Goal: Communication & Community: Connect with others

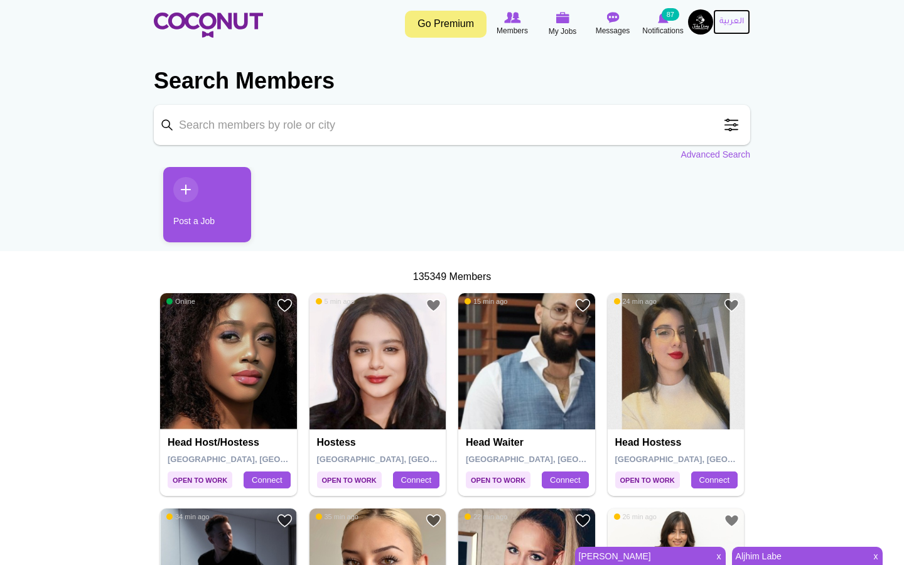
click at [717, 23] on link "العربية" at bounding box center [731, 21] width 37 height 25
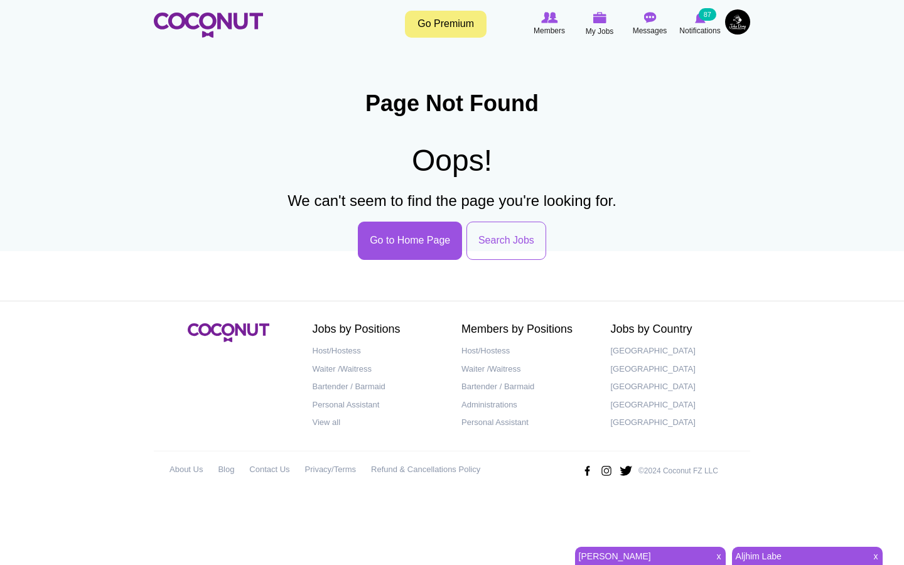
click at [742, 27] on img at bounding box center [737, 21] width 25 height 25
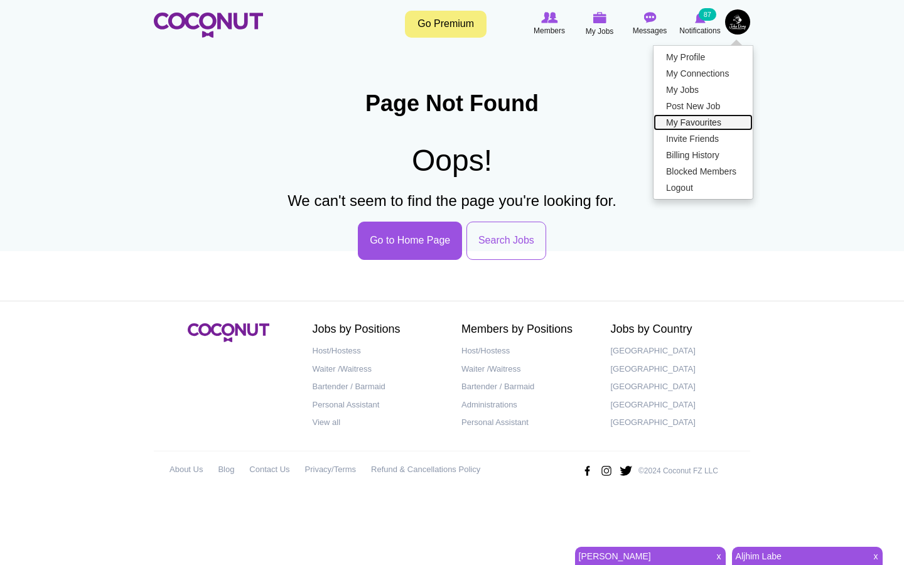
click at [701, 122] on link "My Favourites" at bounding box center [702, 122] width 99 height 16
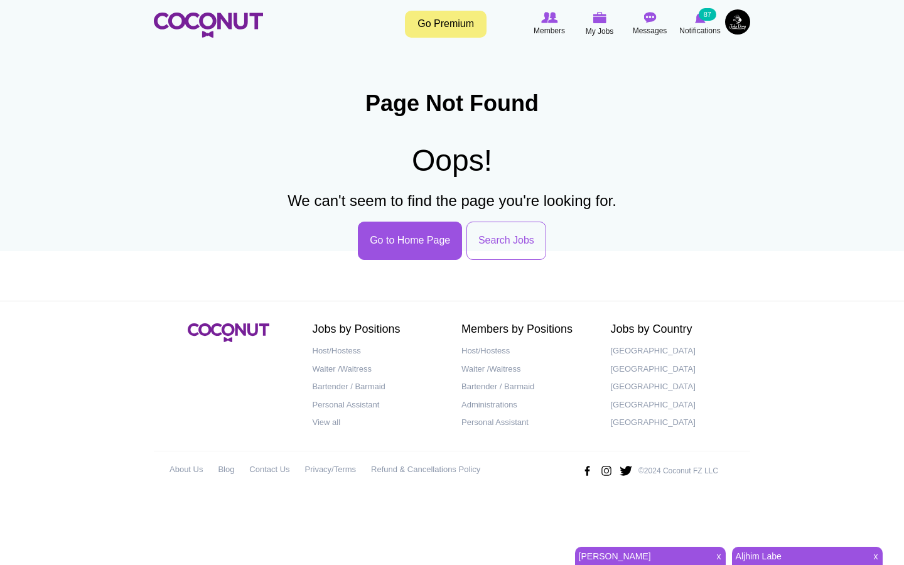
click at [732, 27] on img at bounding box center [737, 21] width 25 height 25
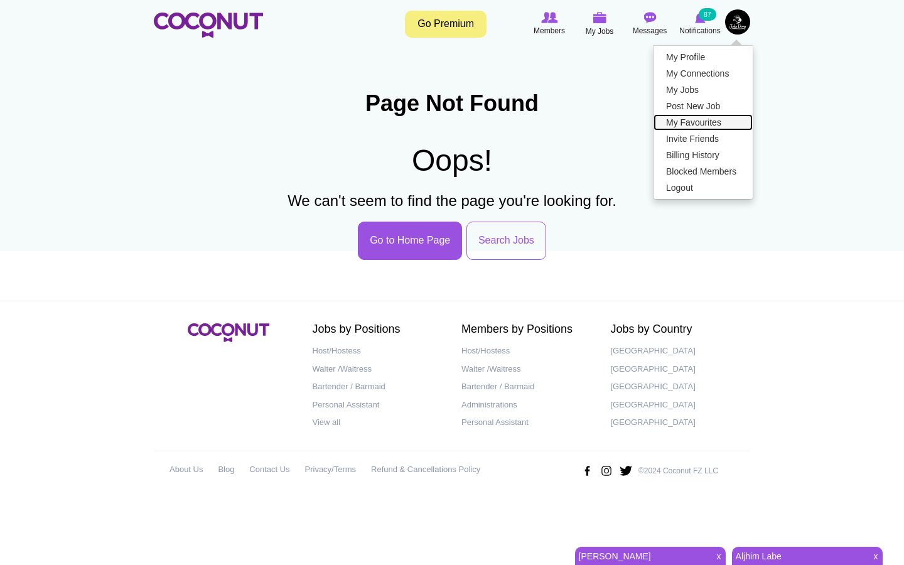
click at [690, 121] on link "My Favourites" at bounding box center [702, 122] width 99 height 16
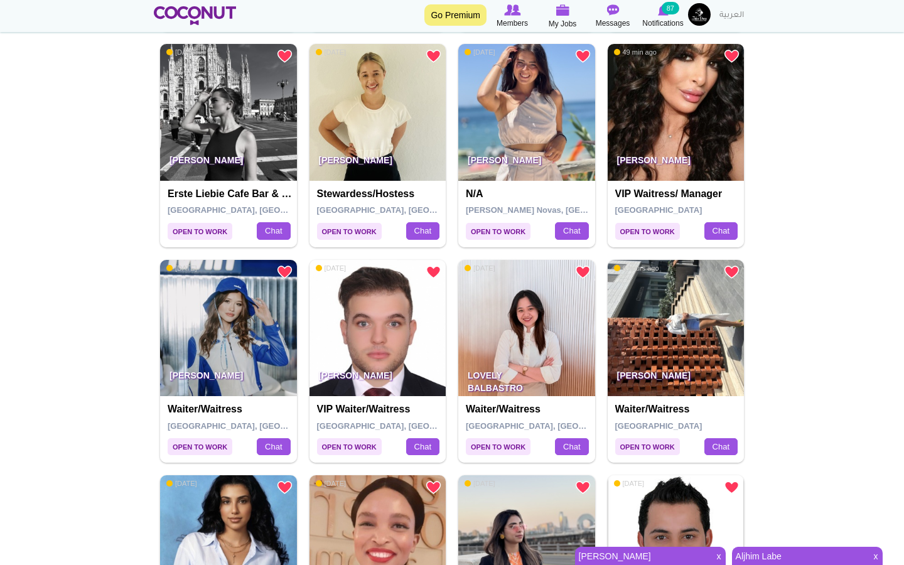
scroll to position [583, 0]
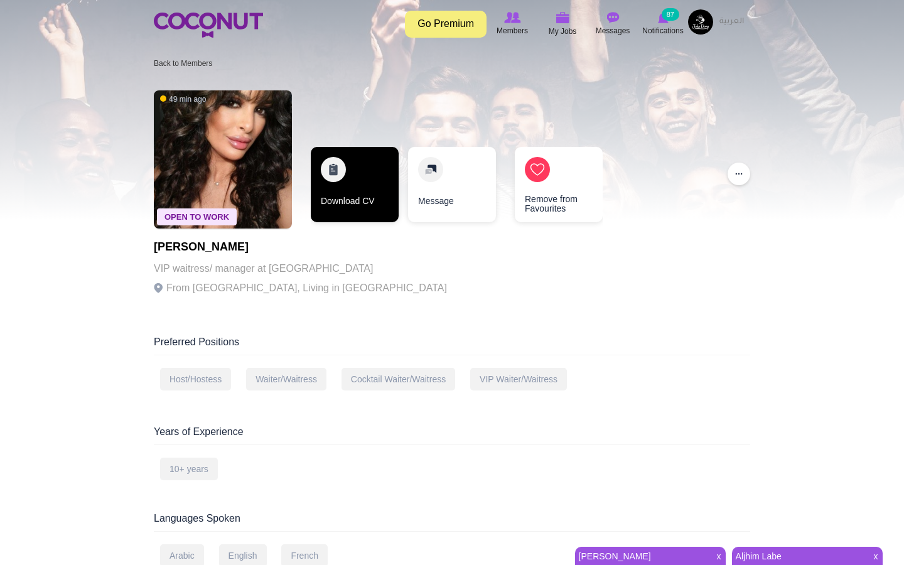
click at [330, 165] on link "Download CV" at bounding box center [355, 184] width 88 height 75
click at [349, 166] on link "Download CV" at bounding box center [354, 184] width 88 height 75
click at [334, 173] on link "Download CV" at bounding box center [354, 184] width 88 height 75
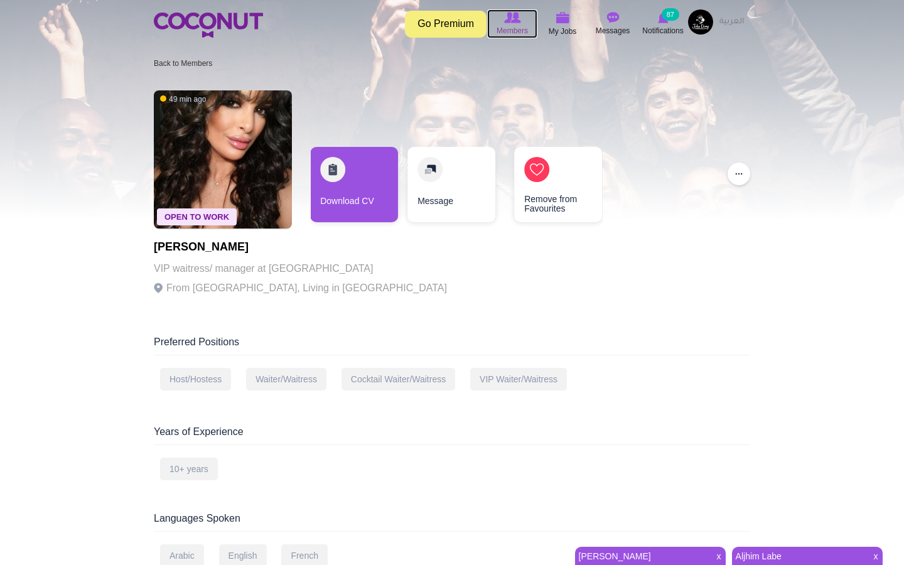
click at [510, 21] on img at bounding box center [512, 17] width 16 height 11
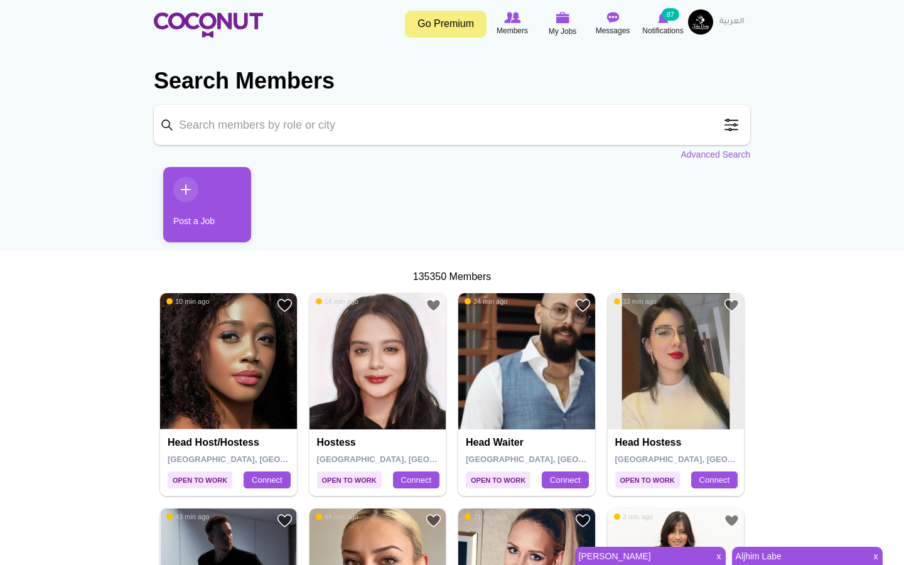
click at [363, 107] on input "Keyword" at bounding box center [452, 125] width 596 height 40
click at [723, 154] on link "Advanced Search" at bounding box center [715, 154] width 70 height 13
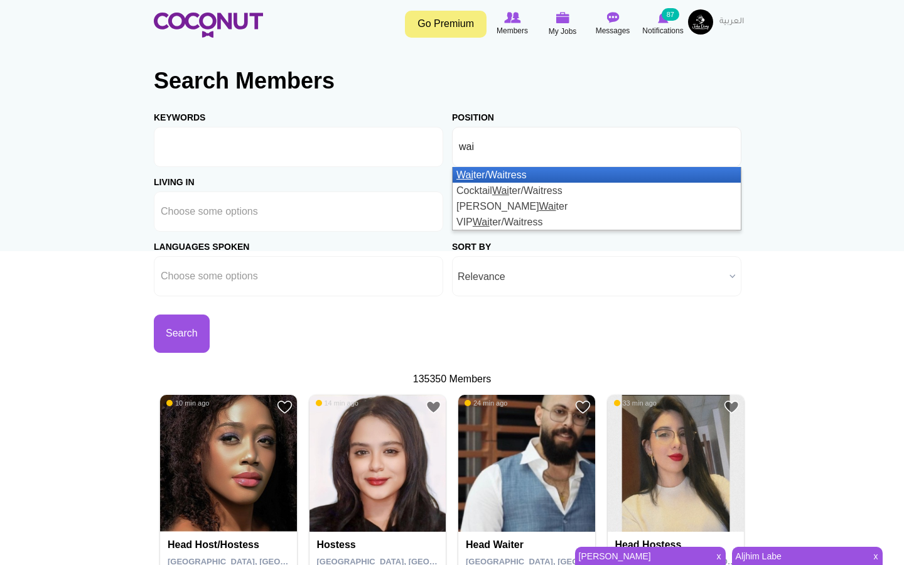
type input "wai"
click at [546, 176] on li "Wai ter/Waitress" at bounding box center [597, 175] width 288 height 16
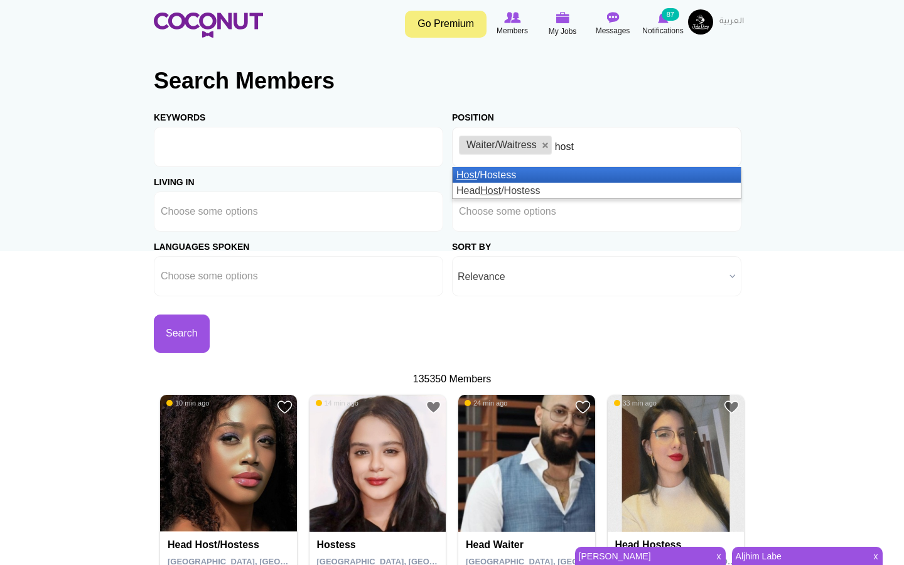
type input "host"
click at [542, 176] on li "Host /Hostess" at bounding box center [597, 175] width 288 height 16
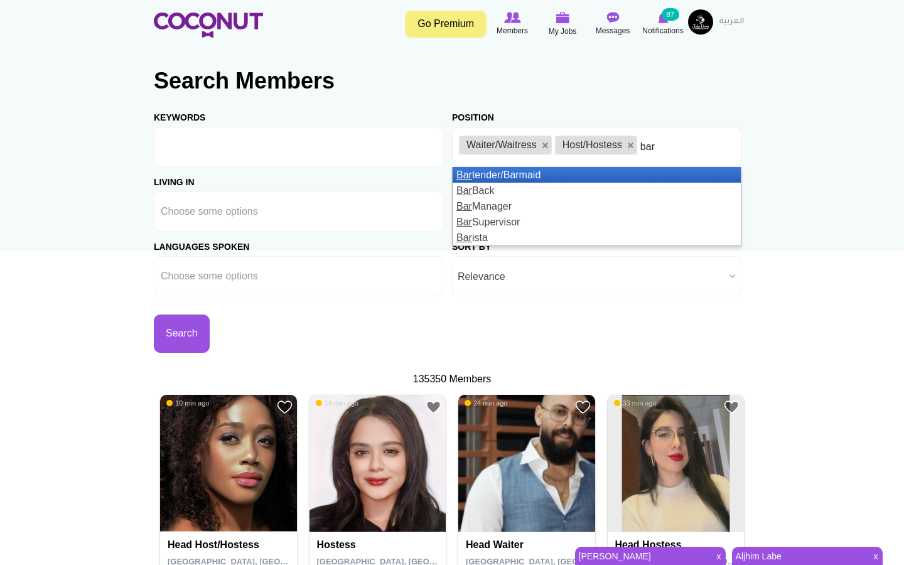
type input "bar"
click at [489, 176] on li "Bar tender/Barmaid" at bounding box center [597, 175] width 288 height 16
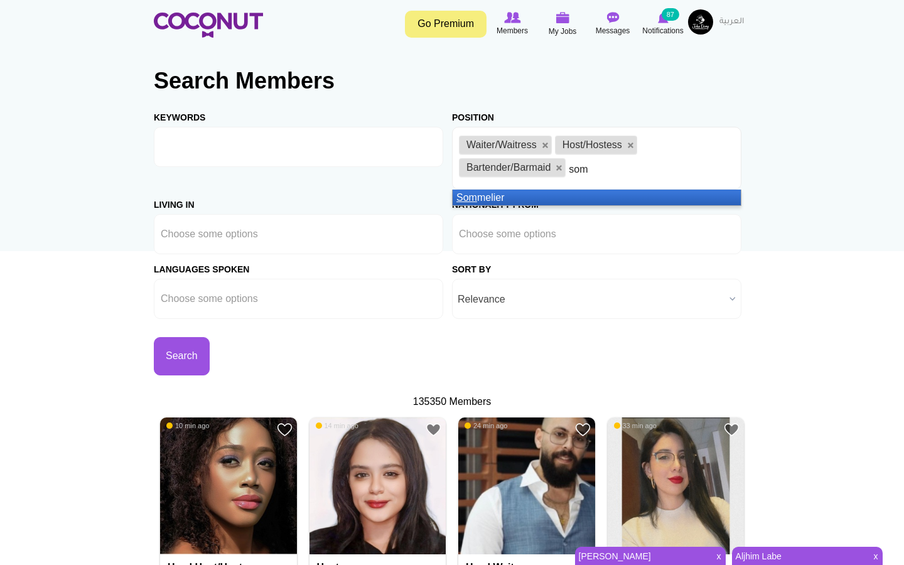
type input "som"
click at [467, 196] on em "Som" at bounding box center [466, 197] width 21 height 11
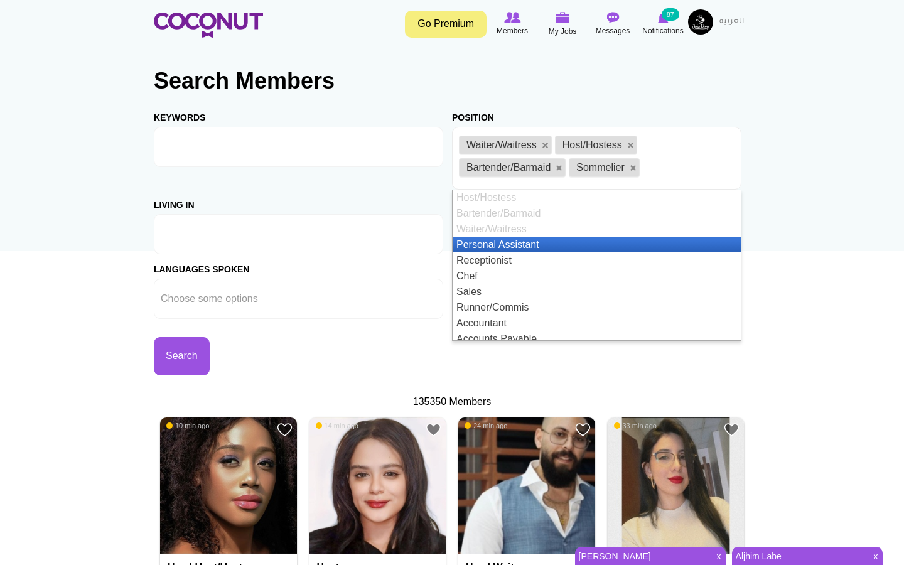
click at [262, 241] on li at bounding box center [217, 234] width 113 height 26
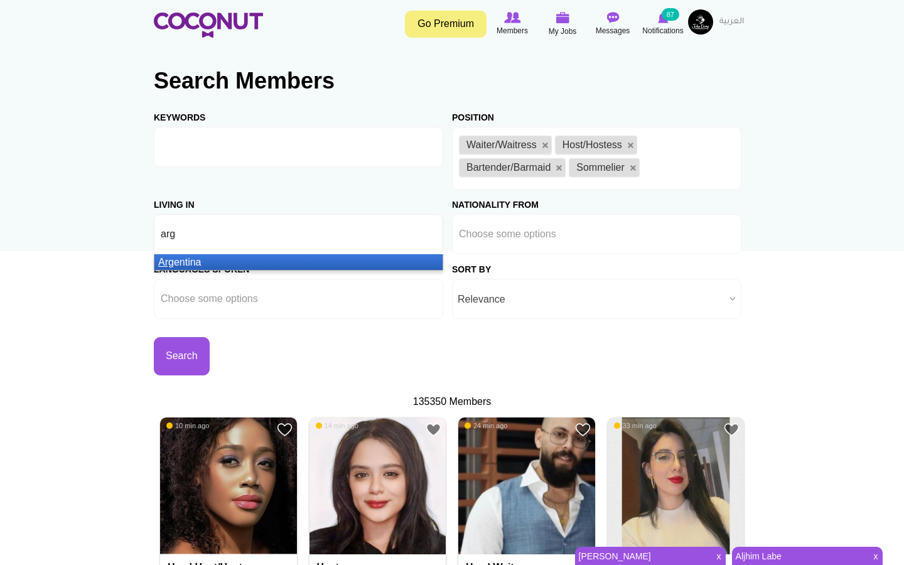
type input "arg"
click at [238, 260] on li "Arg entina" at bounding box center [298, 262] width 288 height 16
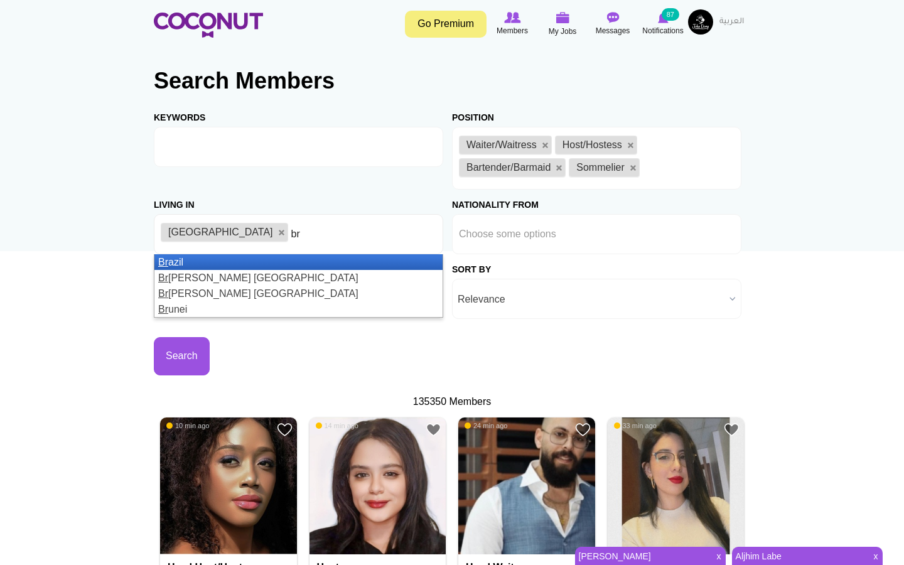
type input "br"
click at [249, 257] on li "Br azil" at bounding box center [298, 262] width 288 height 16
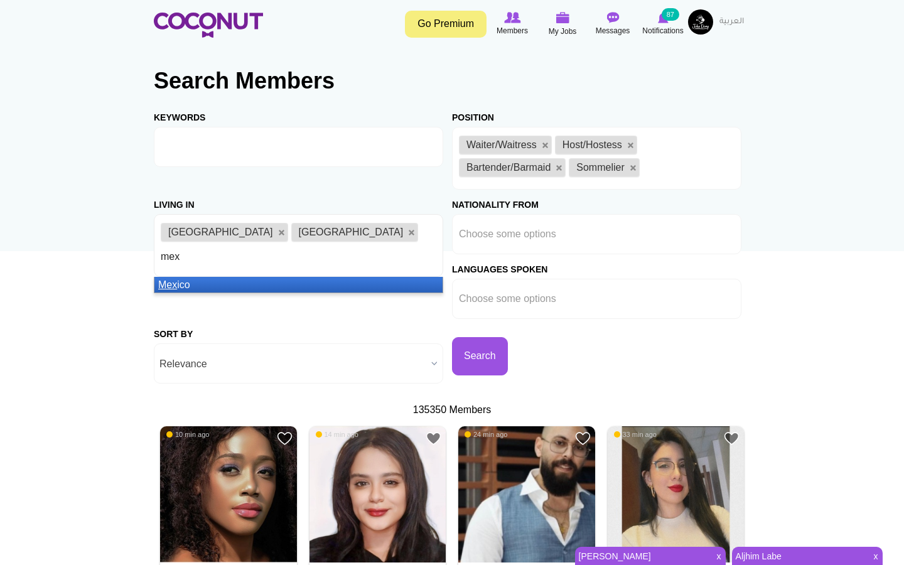
type input "mex"
click at [280, 277] on li "Mex ico" at bounding box center [298, 285] width 288 height 16
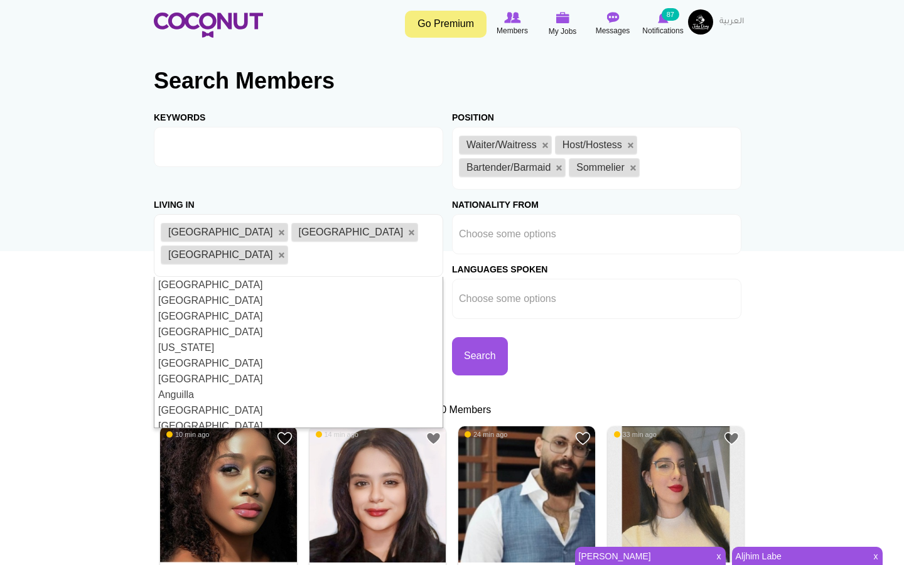
click at [520, 343] on div "Keywords Position Host/Hostess Bartender/Barmaid Waiter/Waitress Personal Assis…" at bounding box center [452, 242] width 596 height 281
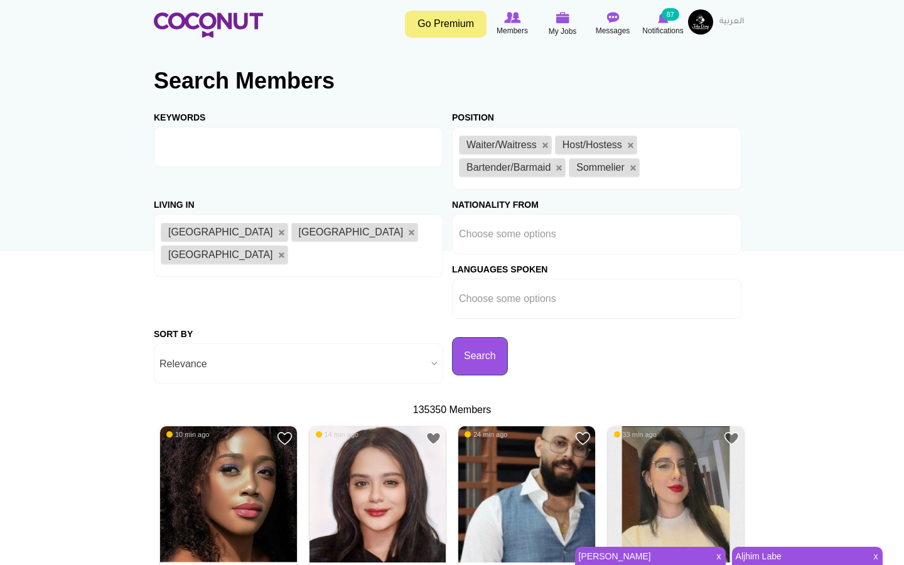
click at [452, 348] on button "Search" at bounding box center [480, 356] width 56 height 38
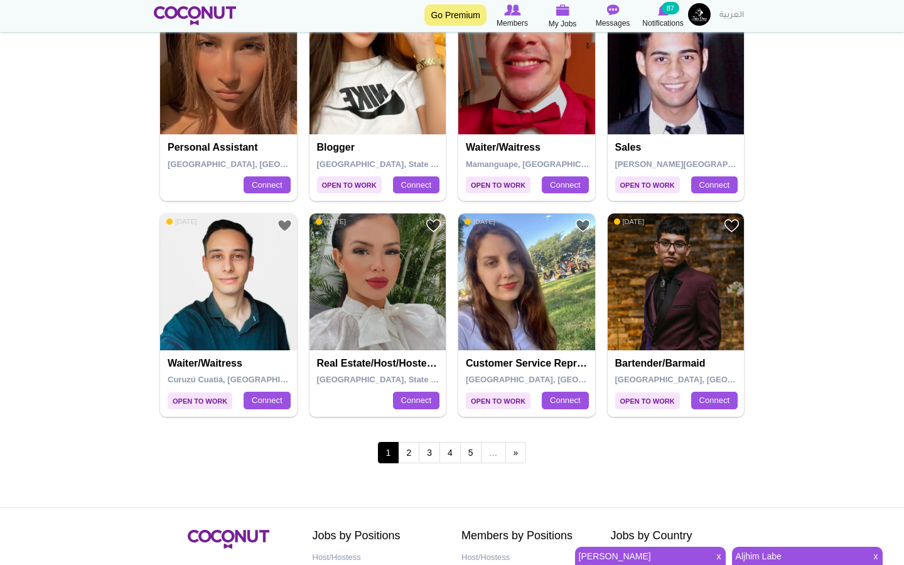
scroll to position [2194, 0]
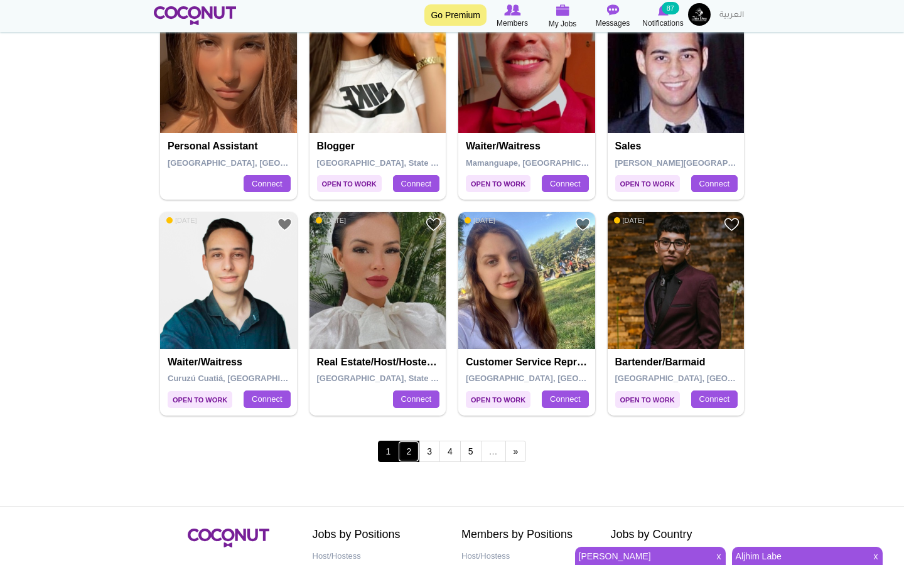
click at [411, 441] on link "2" at bounding box center [408, 451] width 21 height 21
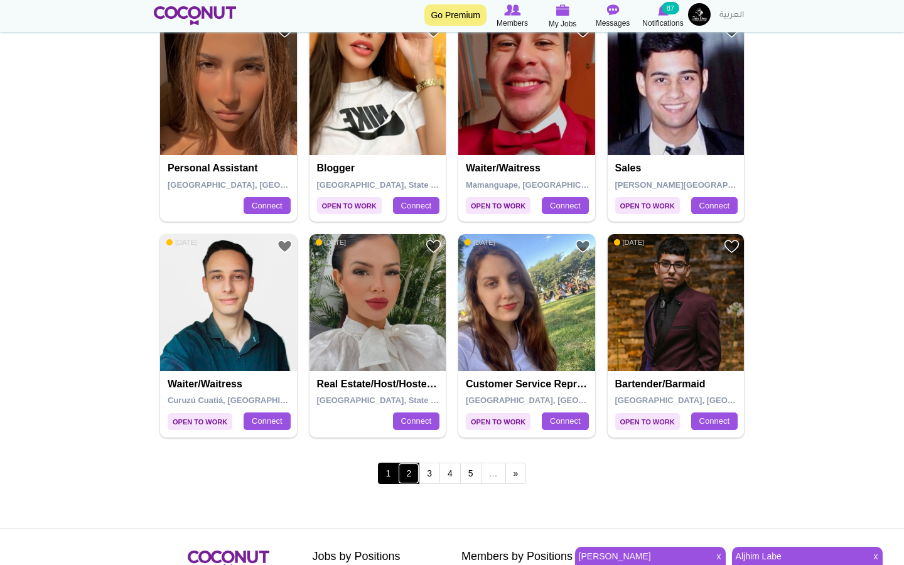
scroll to position [2150, 0]
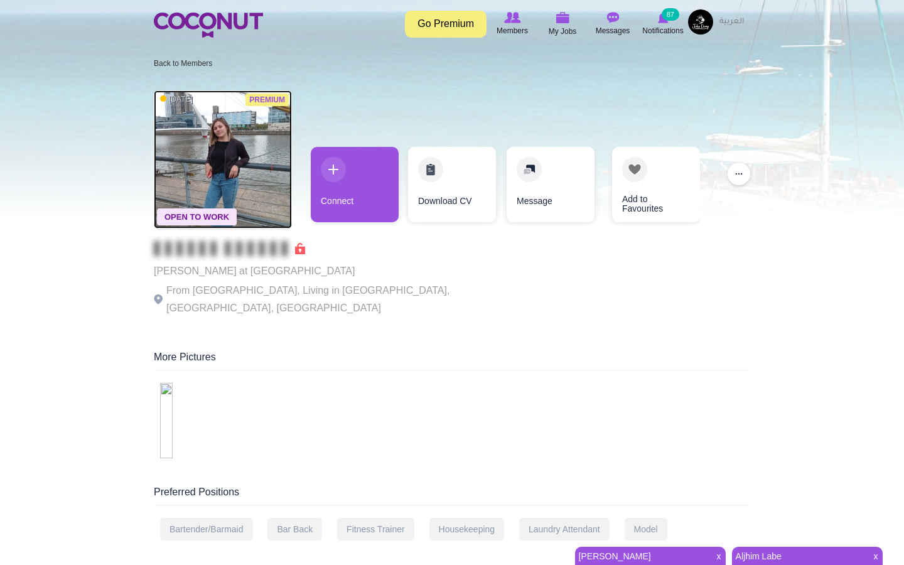
click at [248, 178] on img at bounding box center [223, 159] width 138 height 138
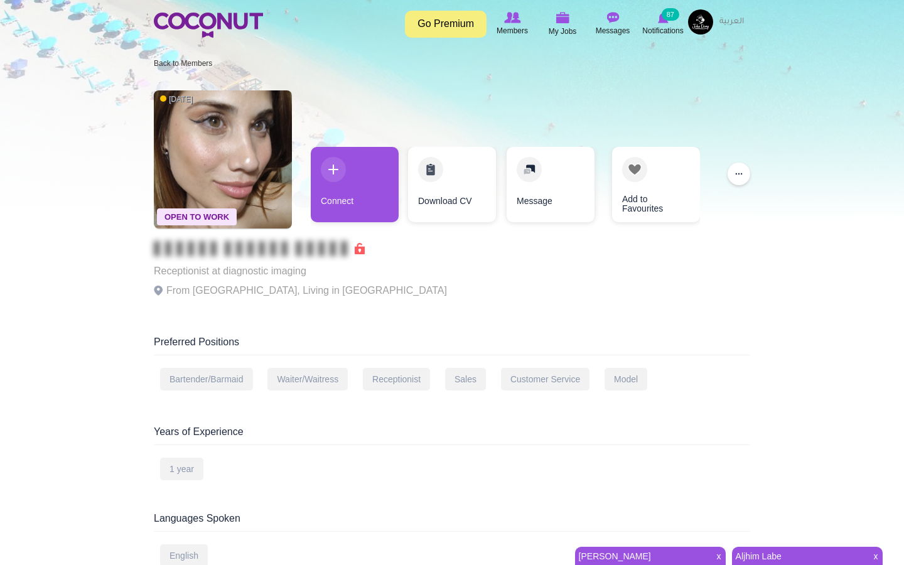
click at [322, 291] on p "From Argentina, Living in Resistencia" at bounding box center [300, 291] width 293 height 18
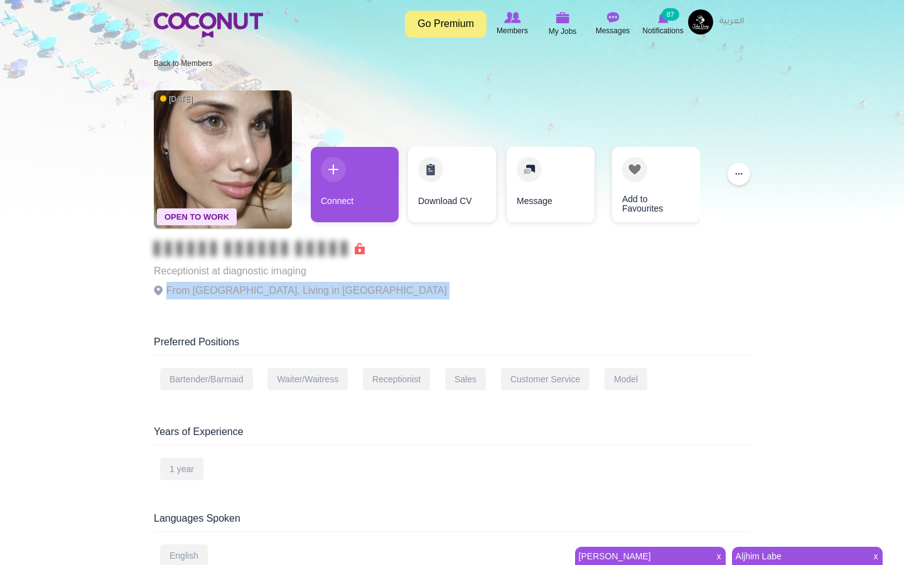
click at [322, 291] on p "From Argentina, Living in Resistencia" at bounding box center [300, 291] width 293 height 18
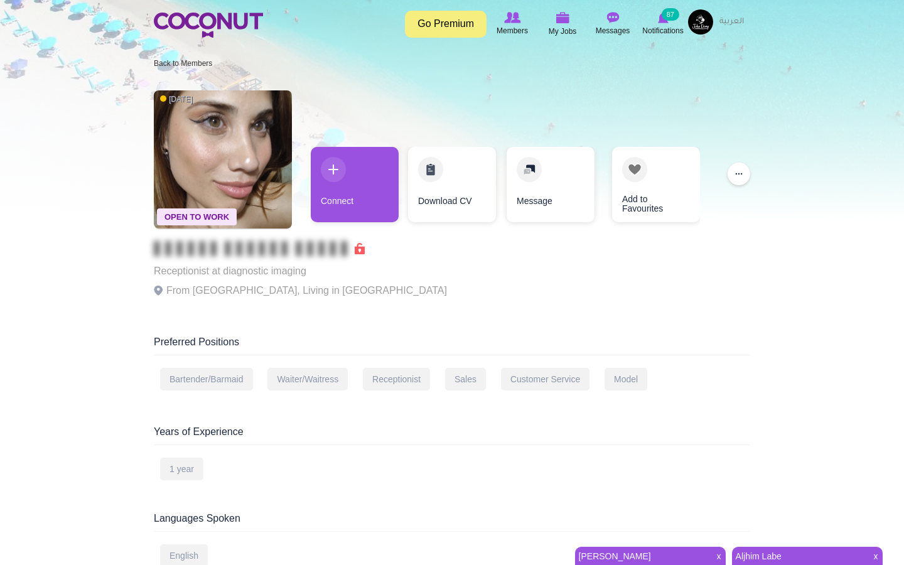
click at [322, 291] on p "From Argentina, Living in Resistencia" at bounding box center [300, 291] width 293 height 18
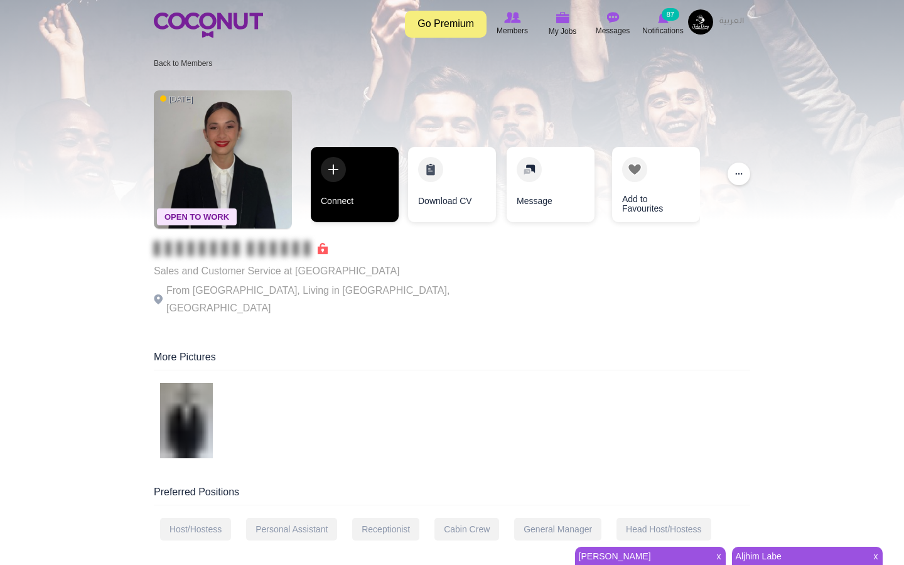
click at [329, 163] on link "Connect" at bounding box center [355, 184] width 88 height 75
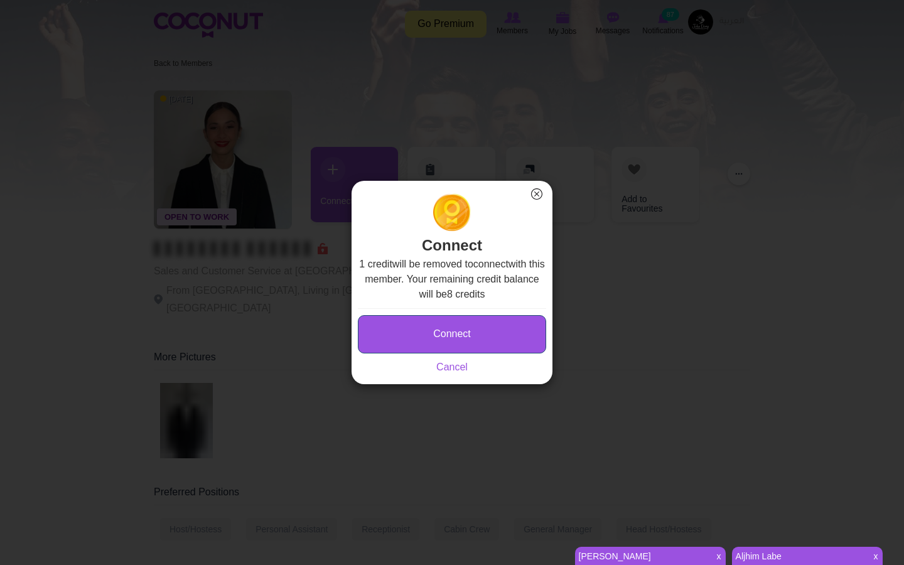
click at [446, 335] on button "Connect" at bounding box center [452, 334] width 188 height 38
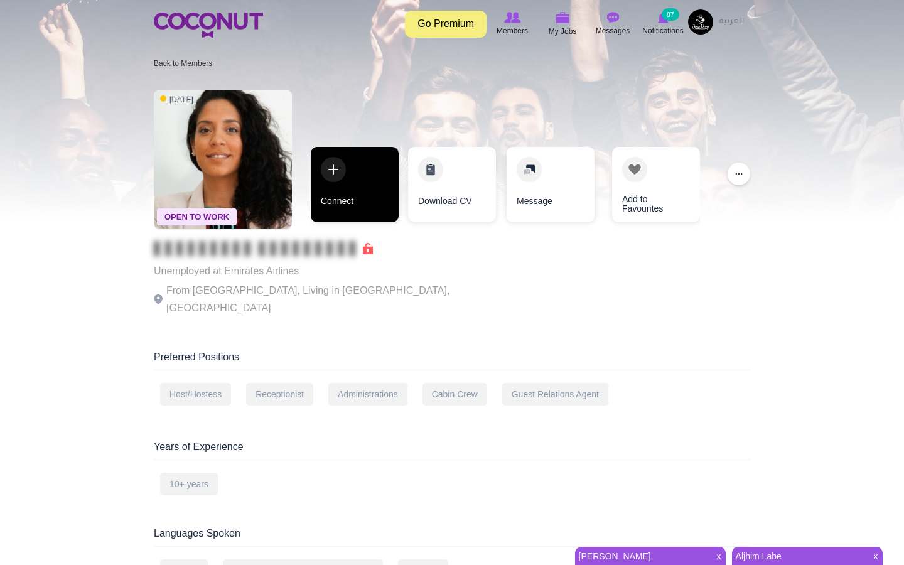
click at [346, 184] on link "Connect" at bounding box center [355, 184] width 88 height 75
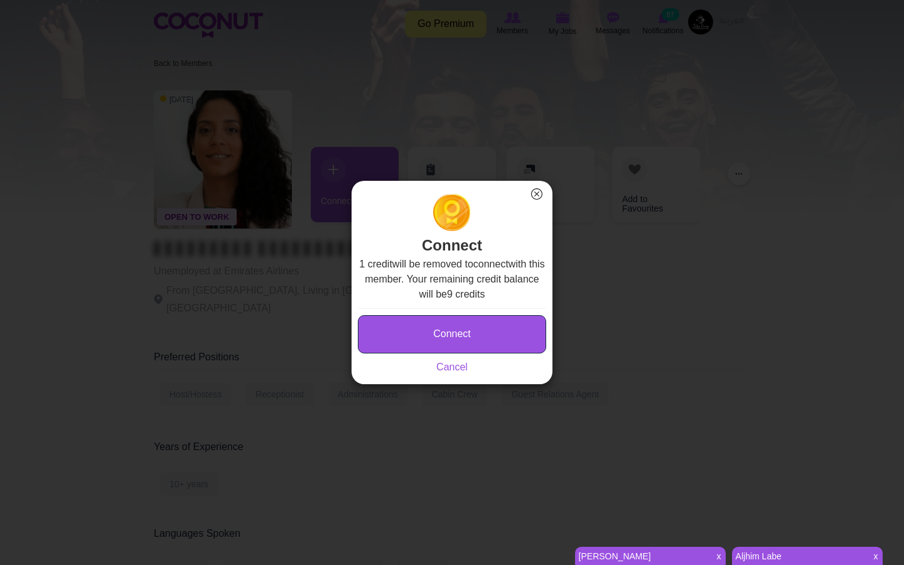
click at [467, 333] on button "Connect" at bounding box center [452, 334] width 188 height 38
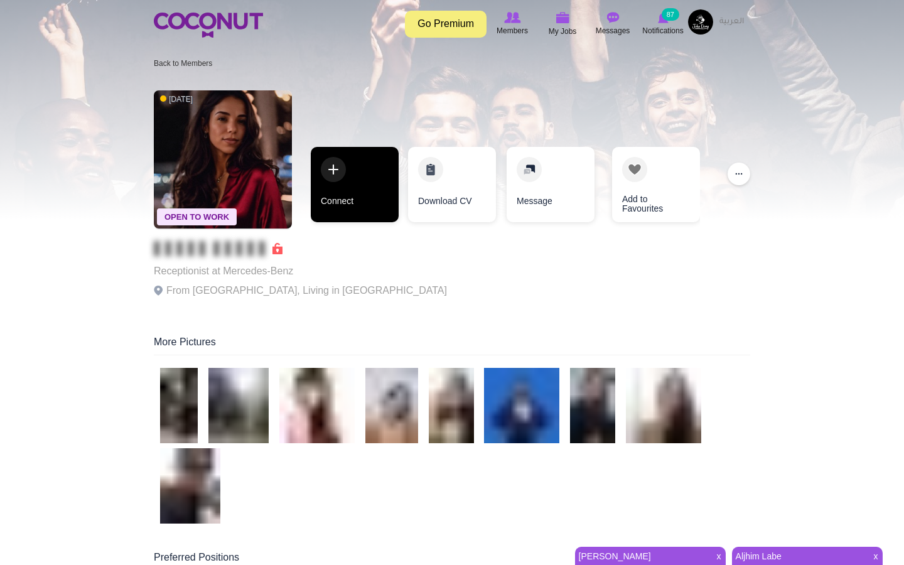
click at [329, 173] on link "Connect" at bounding box center [355, 184] width 88 height 75
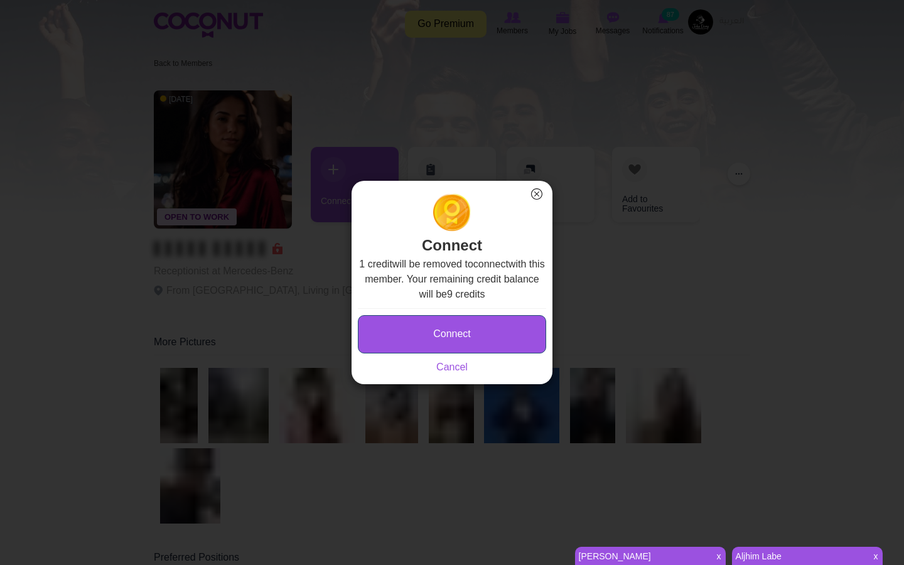
click at [512, 332] on button "Connect" at bounding box center [452, 334] width 188 height 38
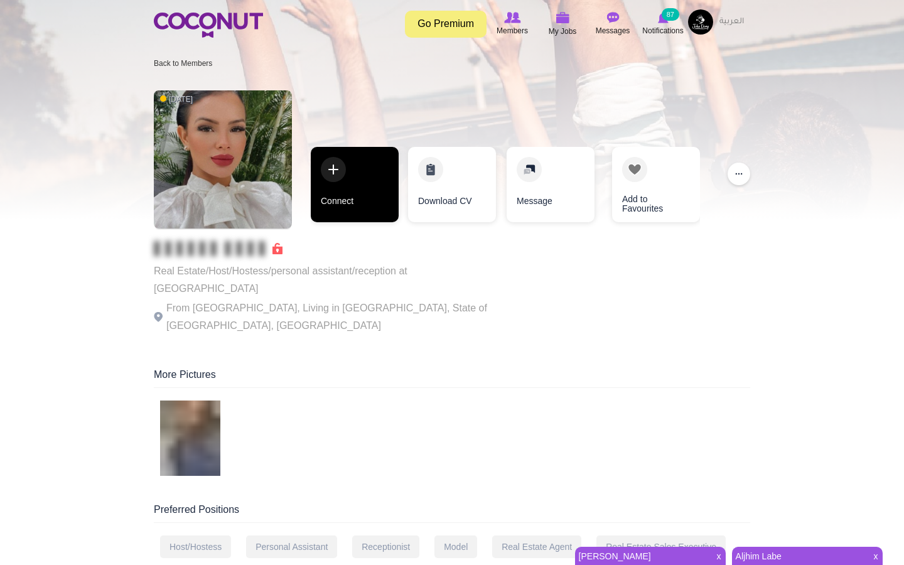
click at [346, 179] on link "Connect" at bounding box center [355, 184] width 88 height 75
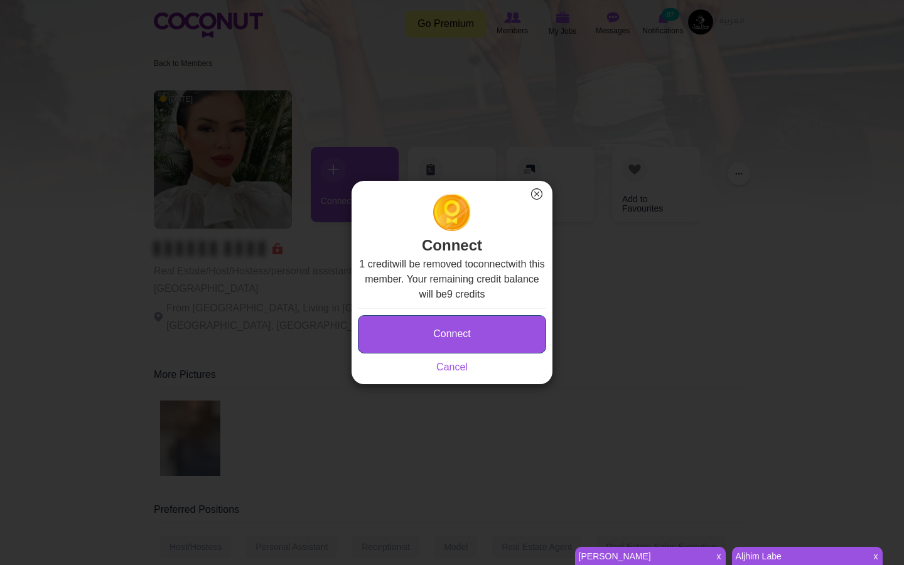
click at [464, 321] on button "Connect" at bounding box center [452, 334] width 188 height 38
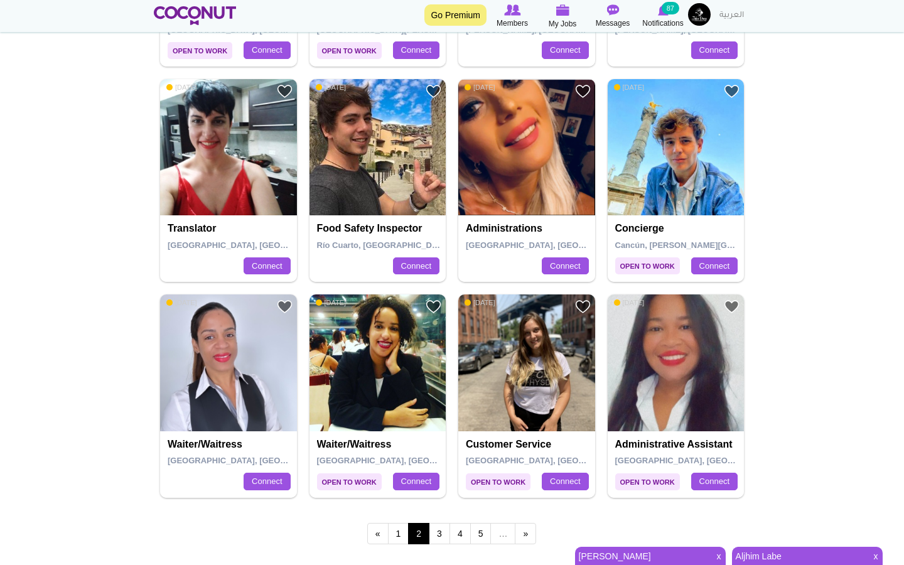
scroll to position [2140, 0]
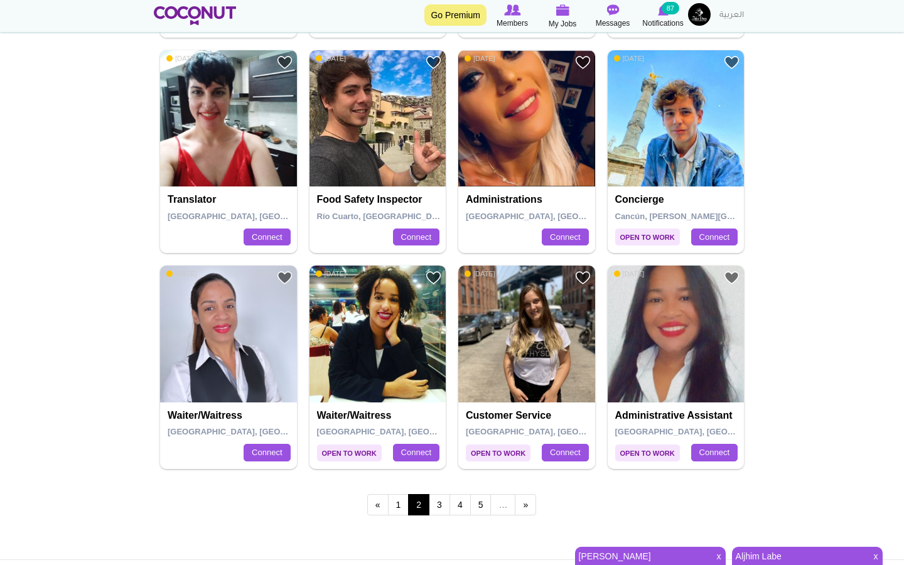
click at [384, 312] on img at bounding box center [377, 333] width 137 height 137
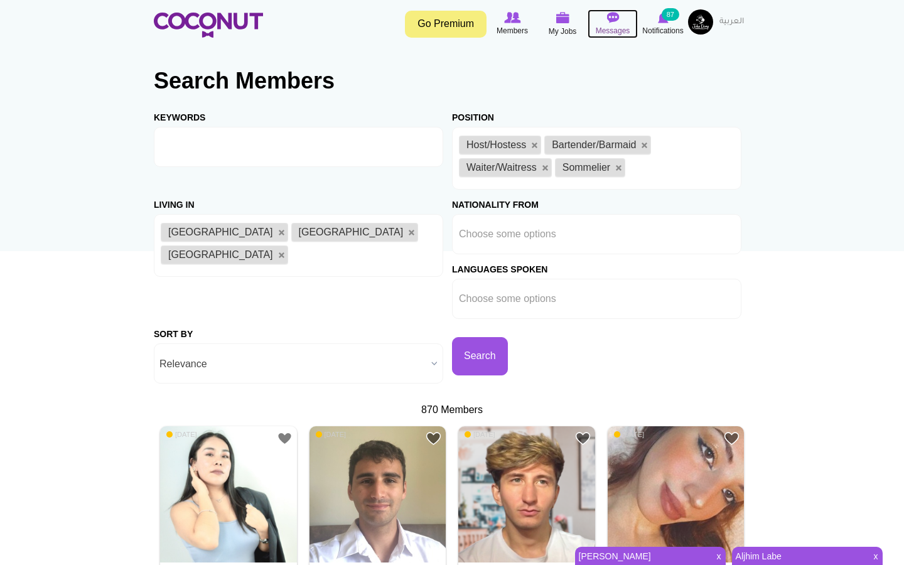
click at [621, 21] on icon at bounding box center [613, 18] width 48 height 14
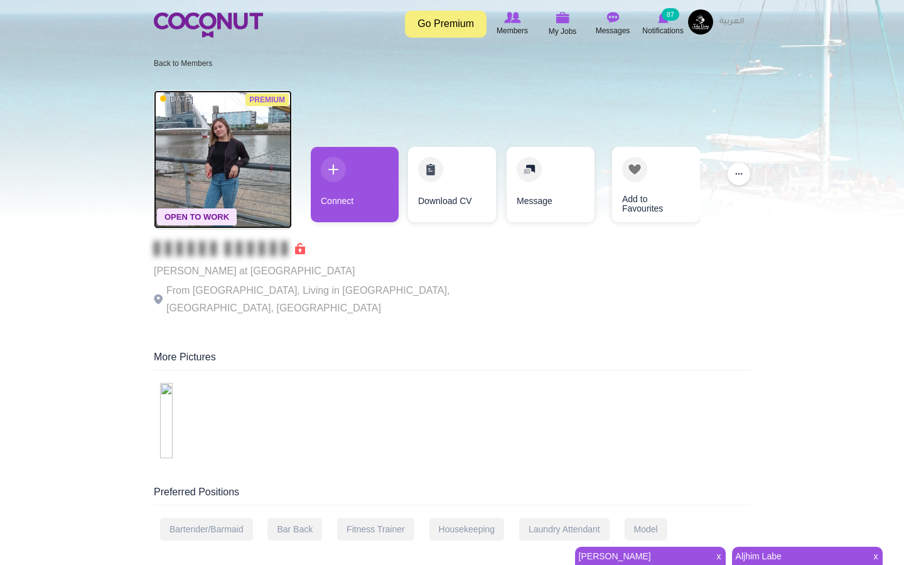
click at [254, 111] on img at bounding box center [223, 159] width 138 height 138
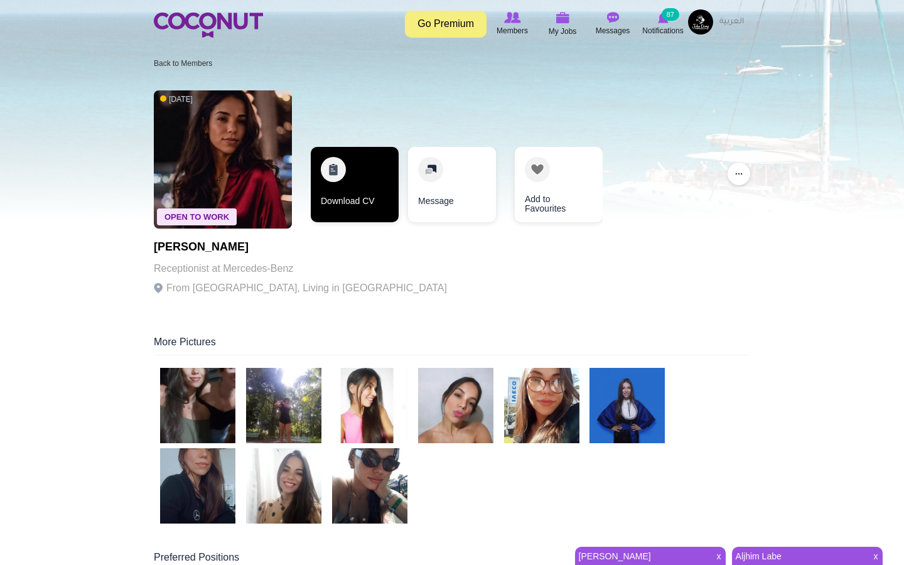
click at [342, 181] on link "Download CV" at bounding box center [355, 184] width 88 height 75
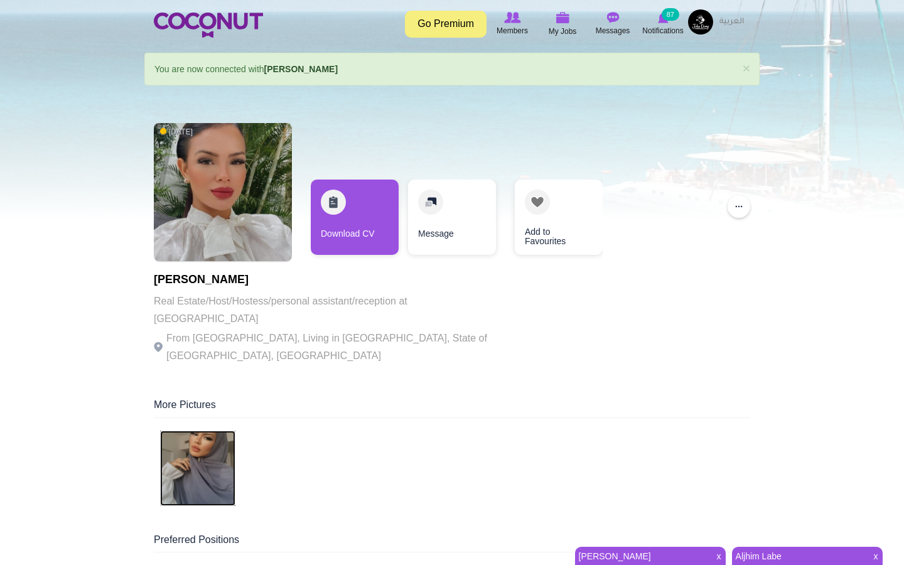
click at [199, 449] on img at bounding box center [197, 468] width 75 height 75
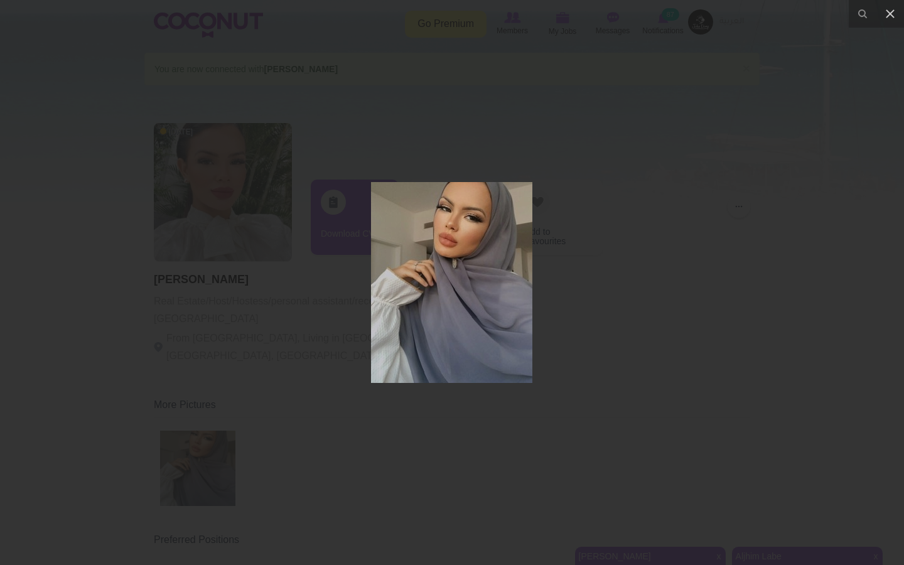
click at [238, 360] on div at bounding box center [452, 282] width 904 height 565
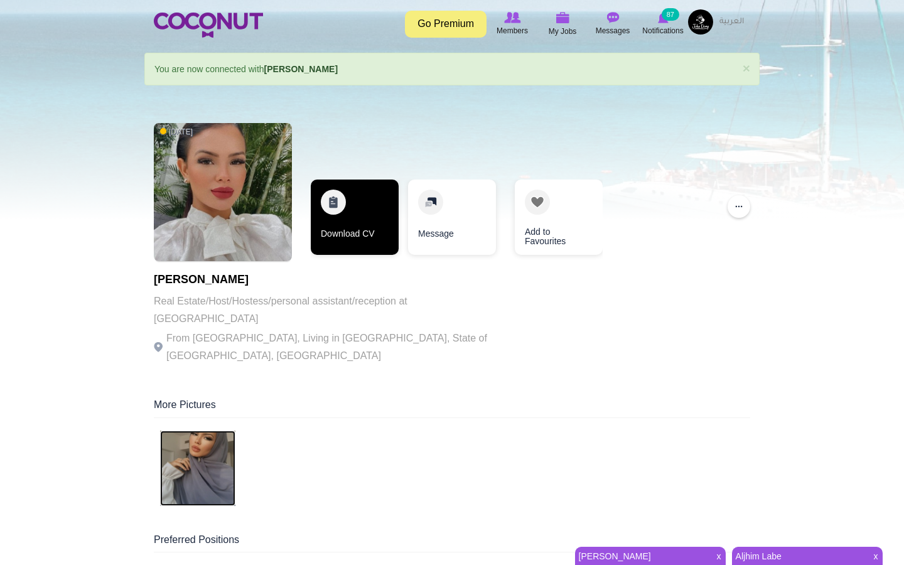
click at [345, 203] on link "Download CV" at bounding box center [355, 216] width 88 height 75
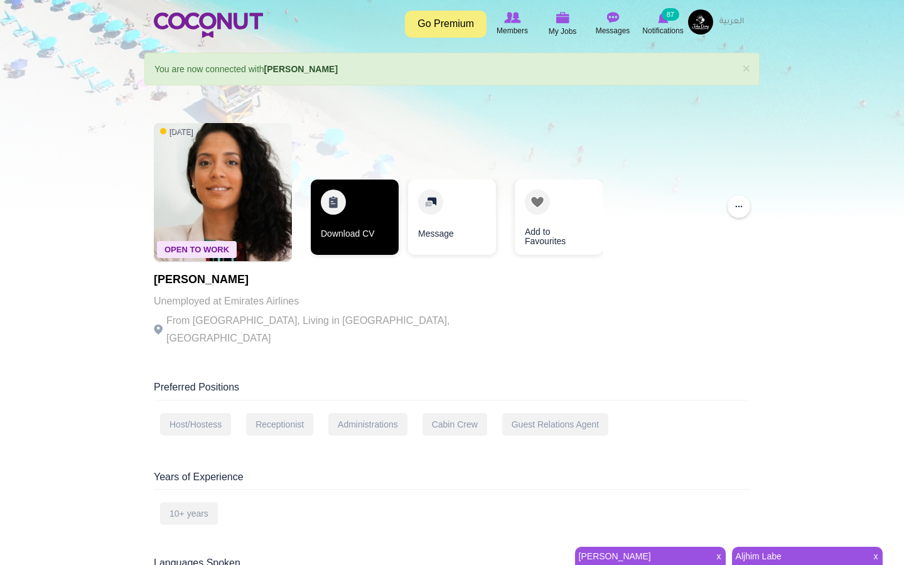
click at [345, 209] on link "Download CV" at bounding box center [355, 216] width 88 height 75
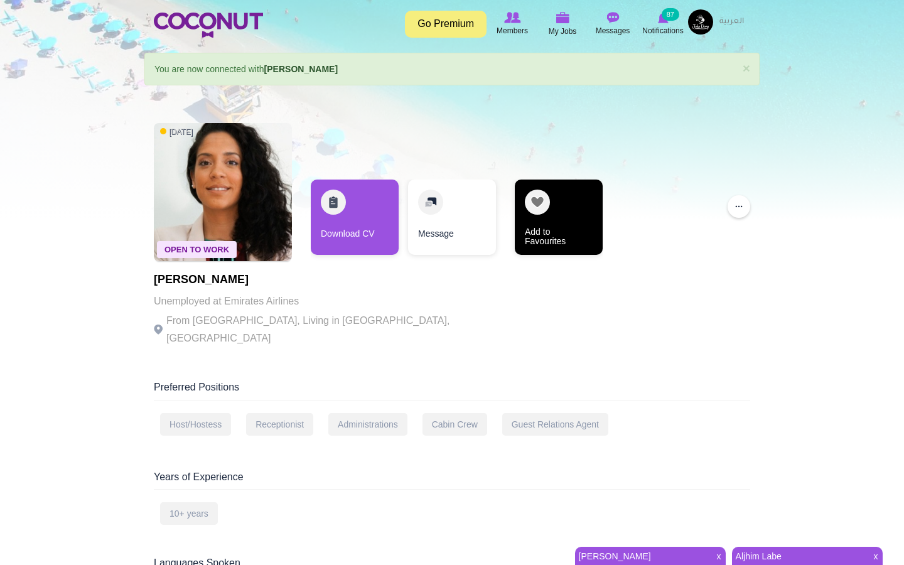
click at [569, 207] on link "Add to Favourites" at bounding box center [559, 216] width 88 height 75
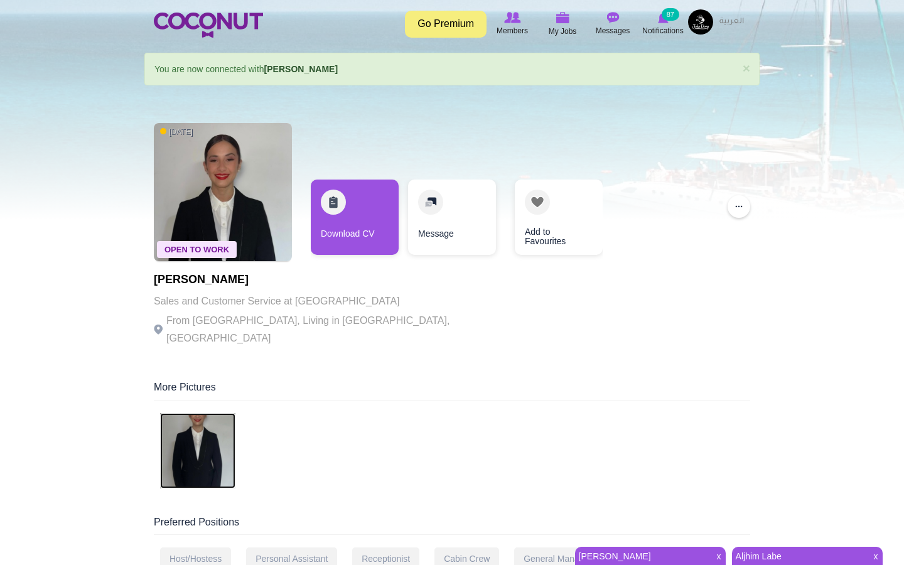
click at [201, 447] on img at bounding box center [197, 450] width 75 height 75
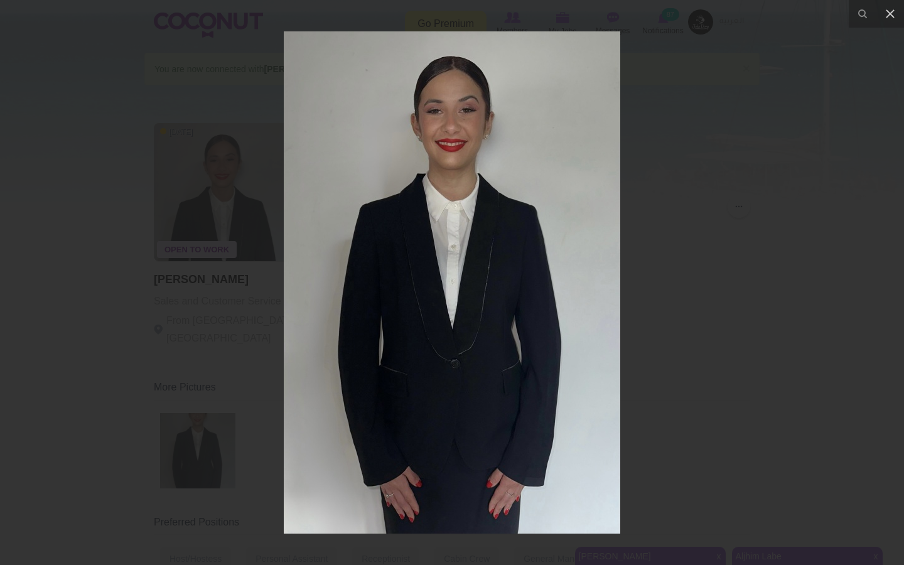
click at [189, 396] on div at bounding box center [452, 282] width 904 height 565
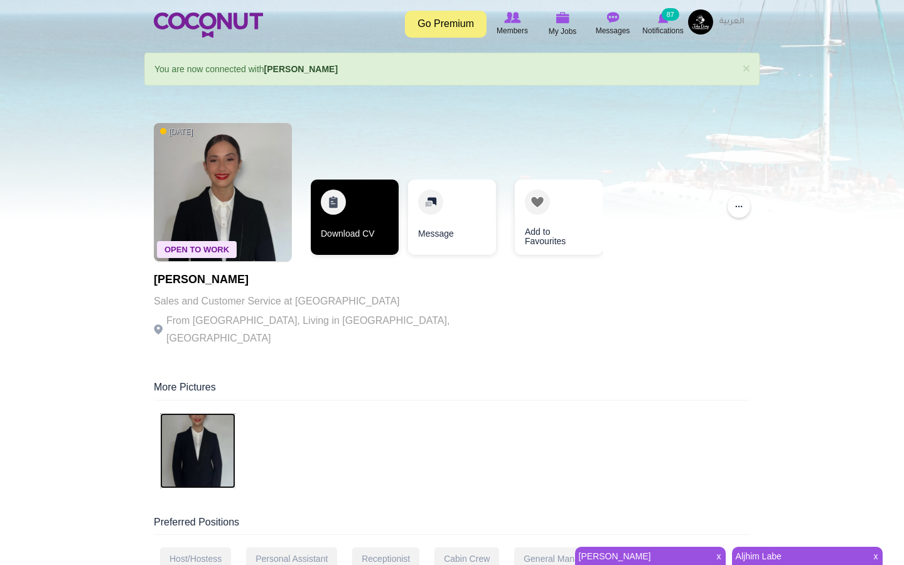
click at [348, 232] on link "Download CV" at bounding box center [355, 216] width 88 height 75
click at [341, 189] on link "Download CV" at bounding box center [354, 216] width 88 height 75
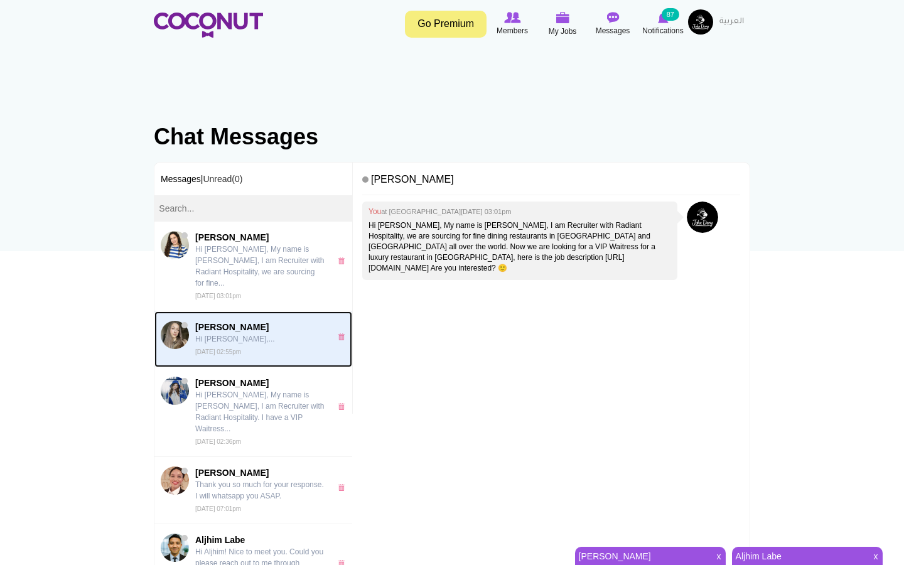
click at [241, 348] on small "[DATE] 02:55pm" at bounding box center [218, 351] width 46 height 7
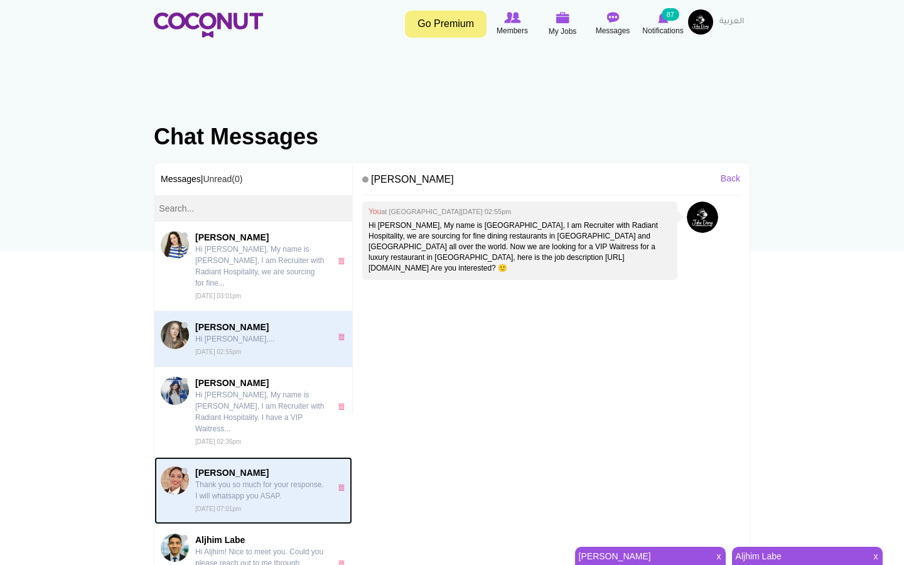
click at [248, 479] on p "Thank you so much for your response. I will whatsapp you ASAP." at bounding box center [259, 490] width 129 height 23
